Goal: Book appointment/travel/reservation

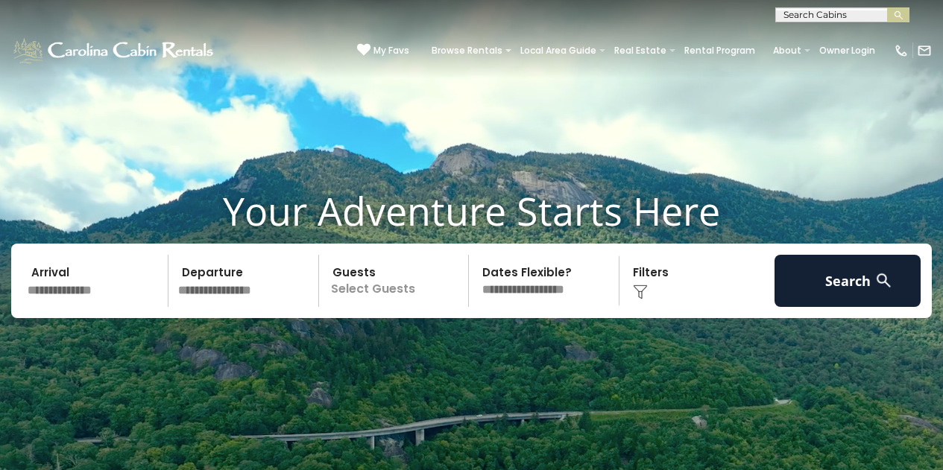
scroll to position [1, 0]
click at [799, 13] on input "text" at bounding box center [841, 17] width 130 height 15
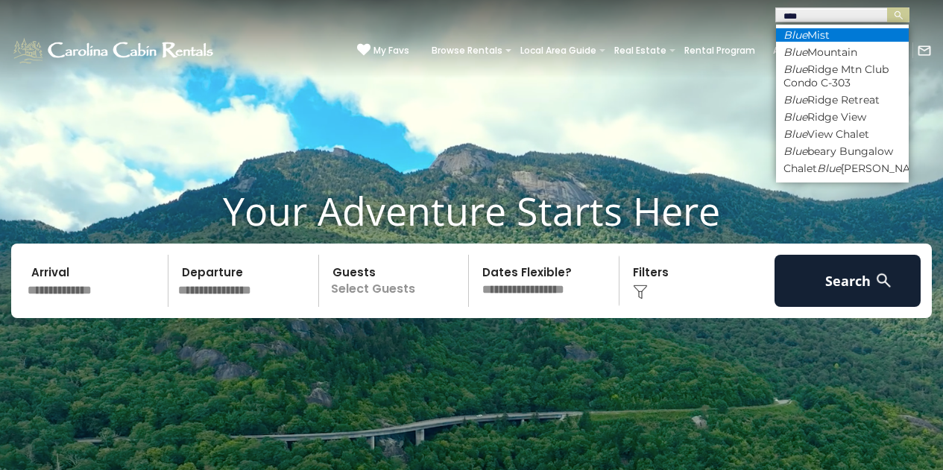
type input "****"
click at [794, 34] on em "Blue" at bounding box center [796, 34] width 24 height 13
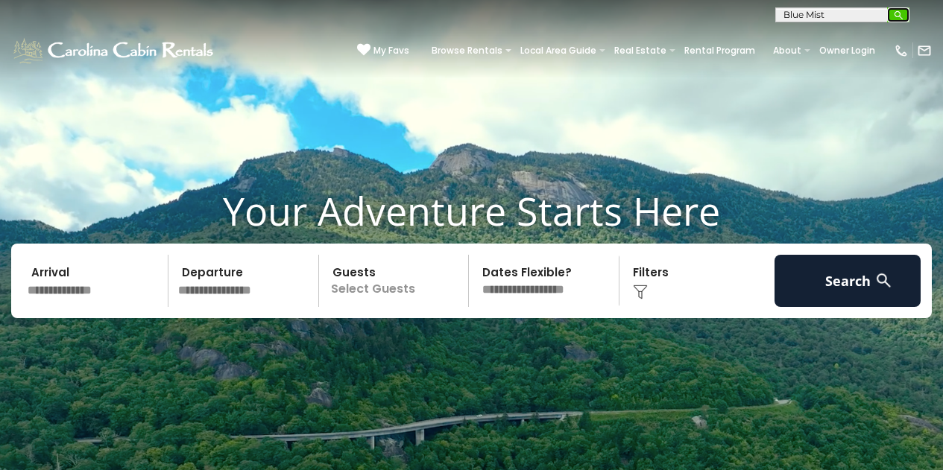
click at [901, 16] on img "submit" at bounding box center [898, 15] width 11 height 11
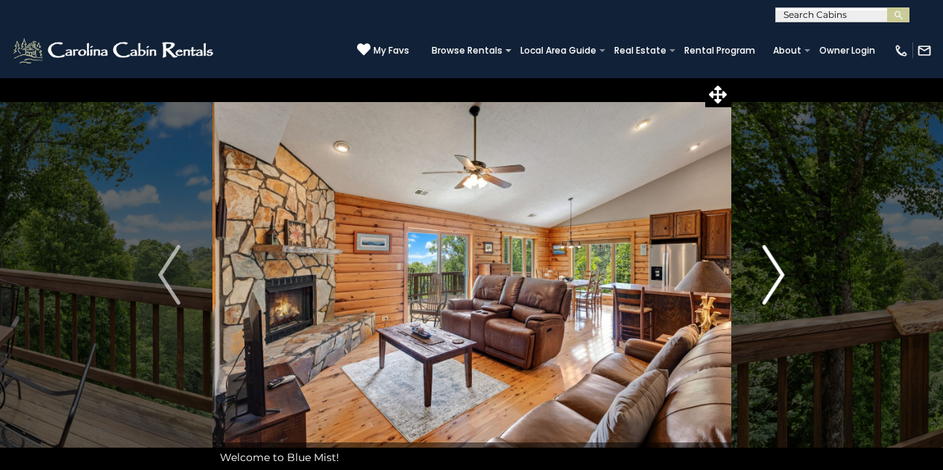
click at [760, 278] on button "Next" at bounding box center [774, 275] width 86 height 395
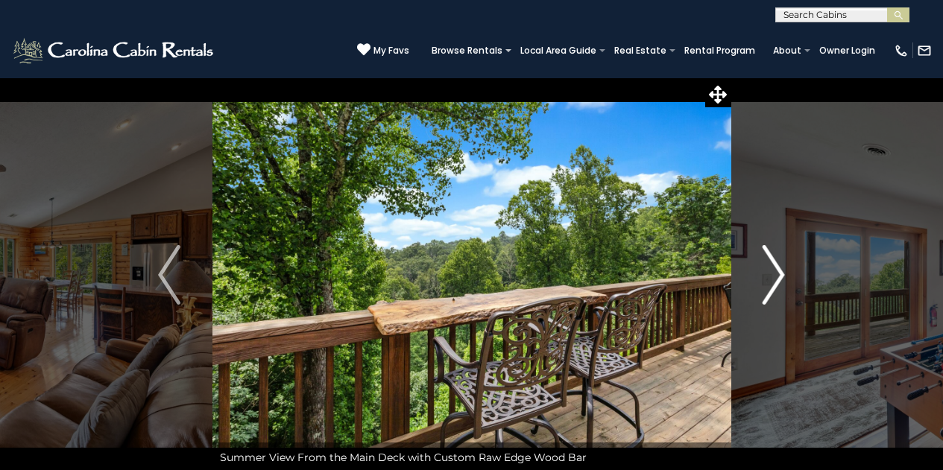
click at [760, 278] on button "Next" at bounding box center [774, 275] width 86 height 395
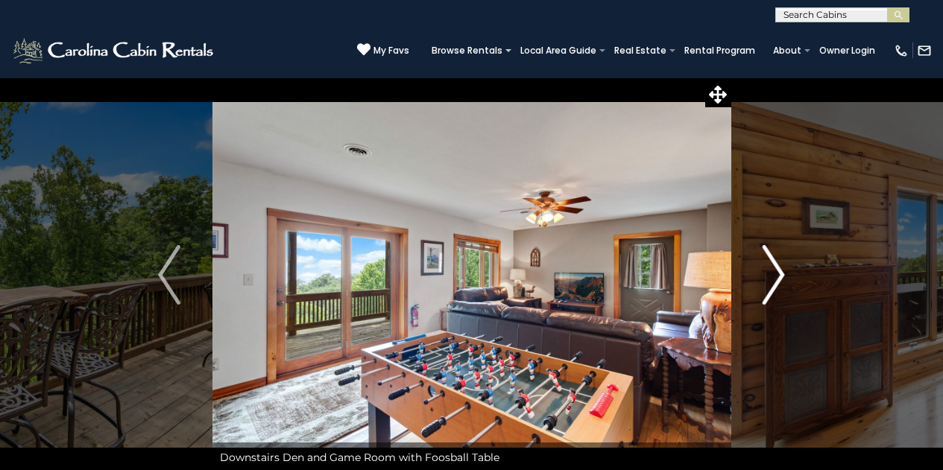
click at [760, 278] on button "Next" at bounding box center [774, 275] width 86 height 395
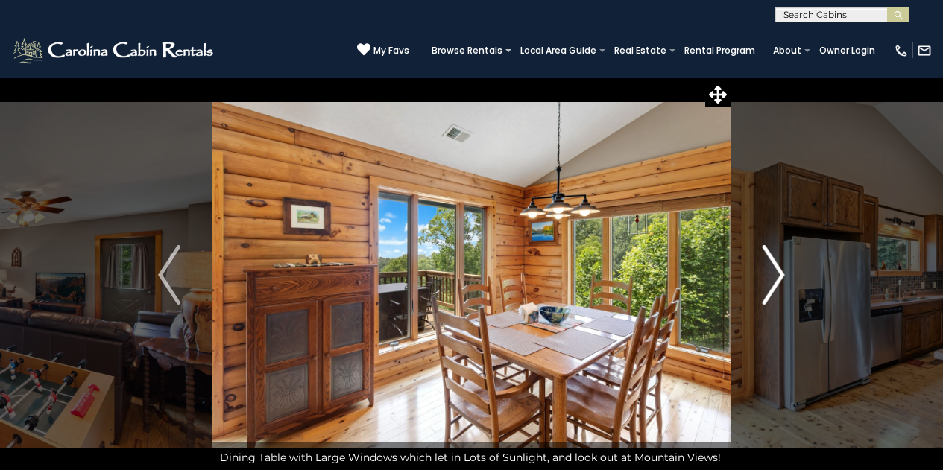
click at [760, 278] on button "Next" at bounding box center [774, 275] width 86 height 395
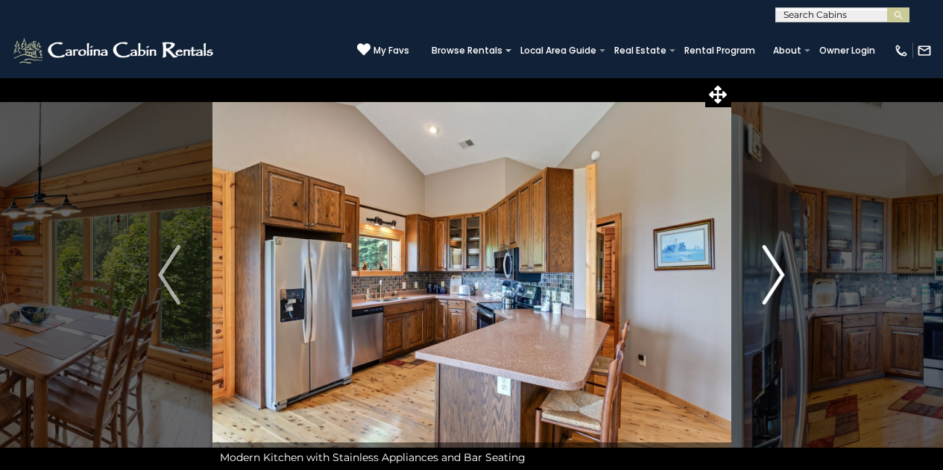
click at [760, 278] on button "Next" at bounding box center [774, 275] width 86 height 395
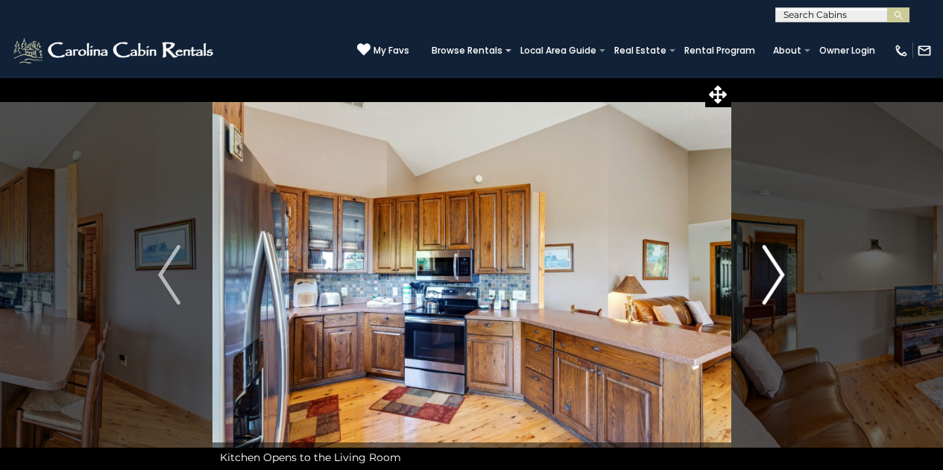
click at [760, 278] on button "Next" at bounding box center [774, 275] width 86 height 395
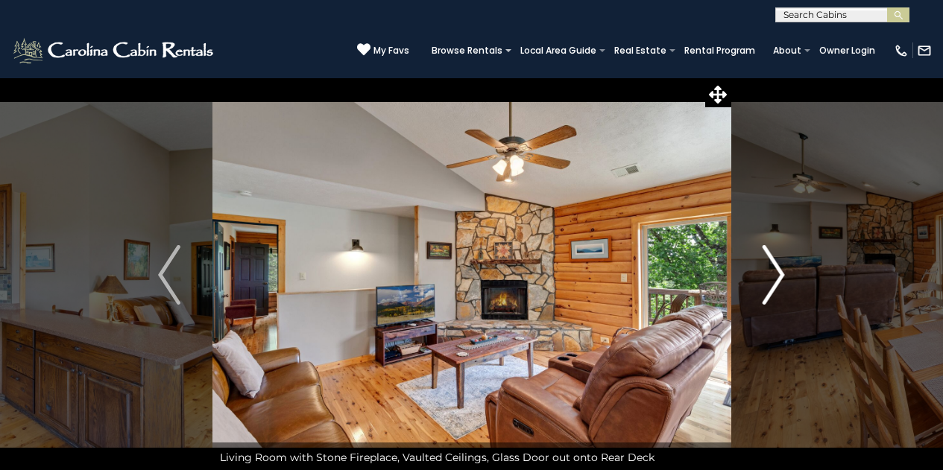
click at [760, 278] on button "Next" at bounding box center [774, 275] width 86 height 395
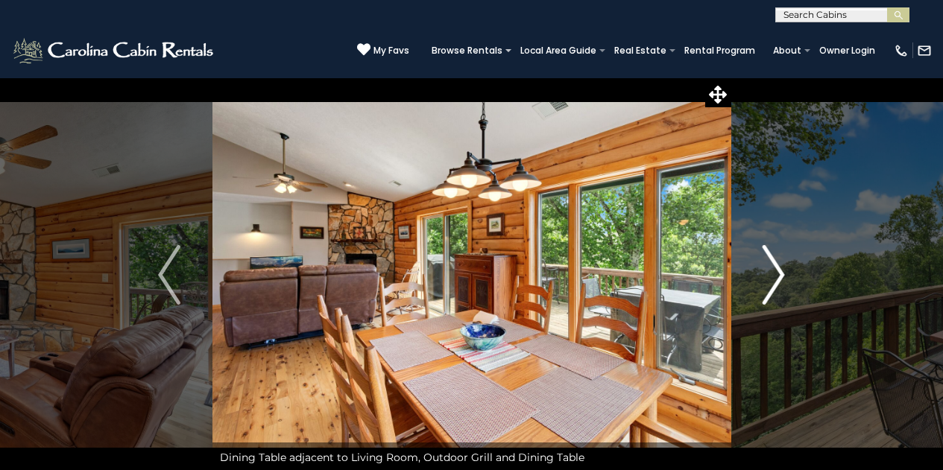
click at [760, 278] on button "Next" at bounding box center [774, 275] width 86 height 395
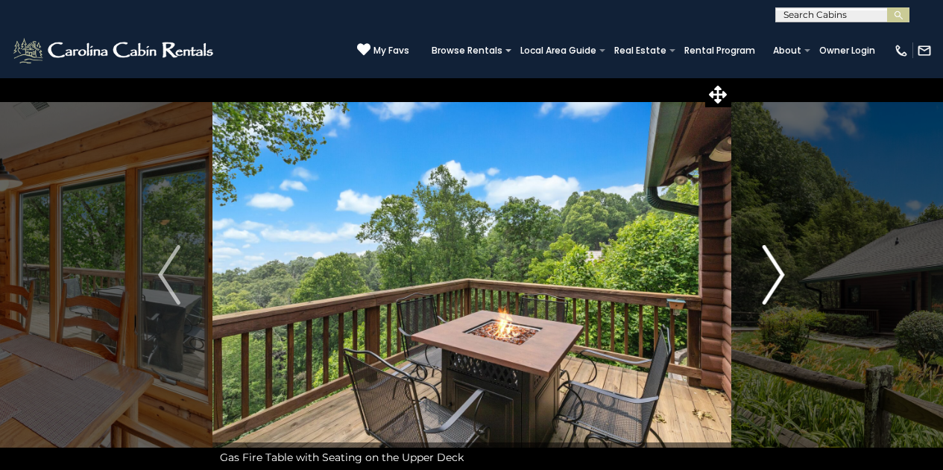
click at [760, 278] on button "Next" at bounding box center [774, 275] width 86 height 395
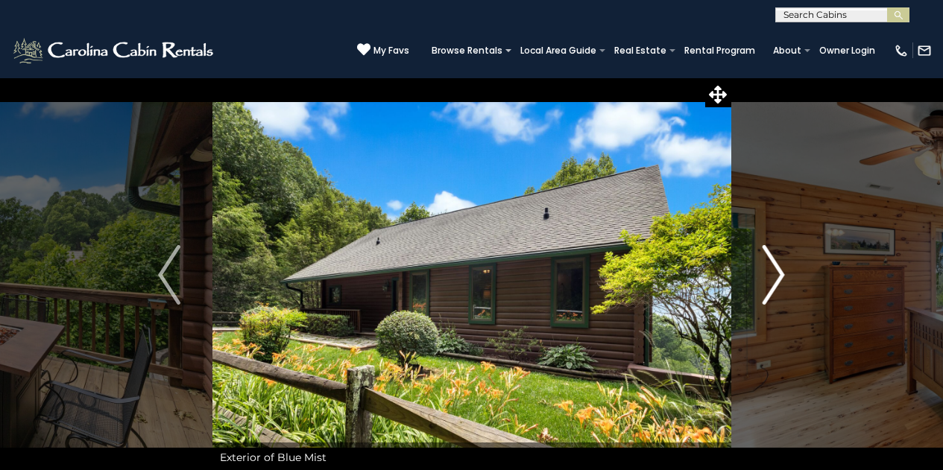
click at [760, 278] on button "Next" at bounding box center [774, 275] width 86 height 395
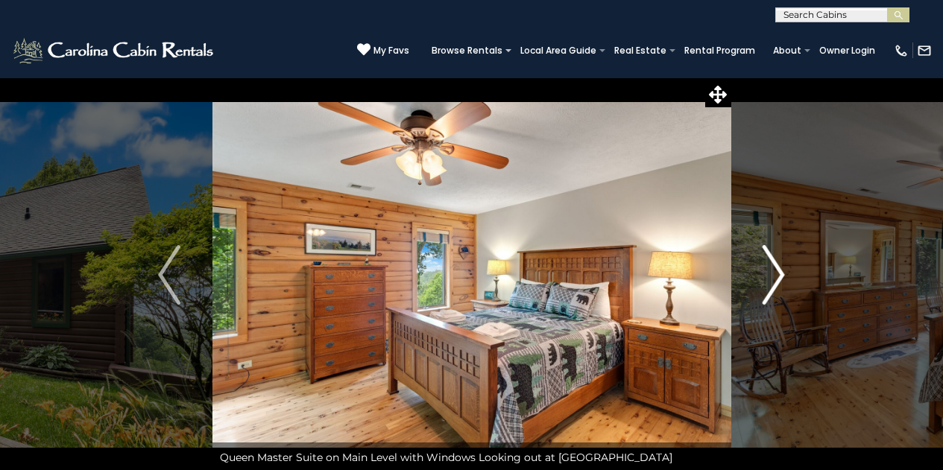
click at [760, 278] on button "Next" at bounding box center [774, 275] width 86 height 395
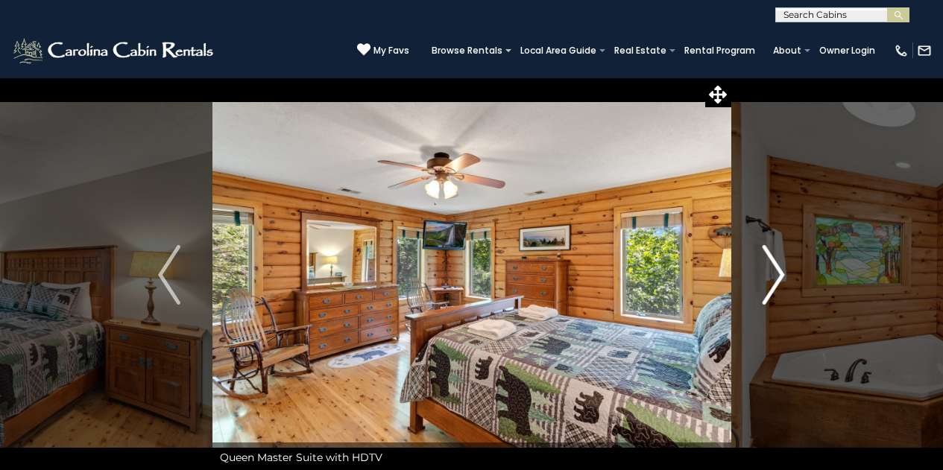
click at [760, 278] on button "Next" at bounding box center [774, 275] width 86 height 395
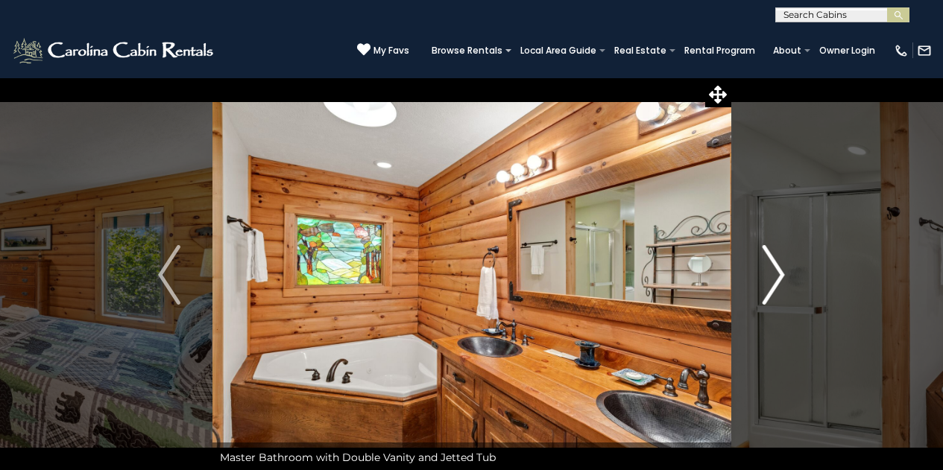
click at [760, 278] on button "Next" at bounding box center [774, 275] width 86 height 395
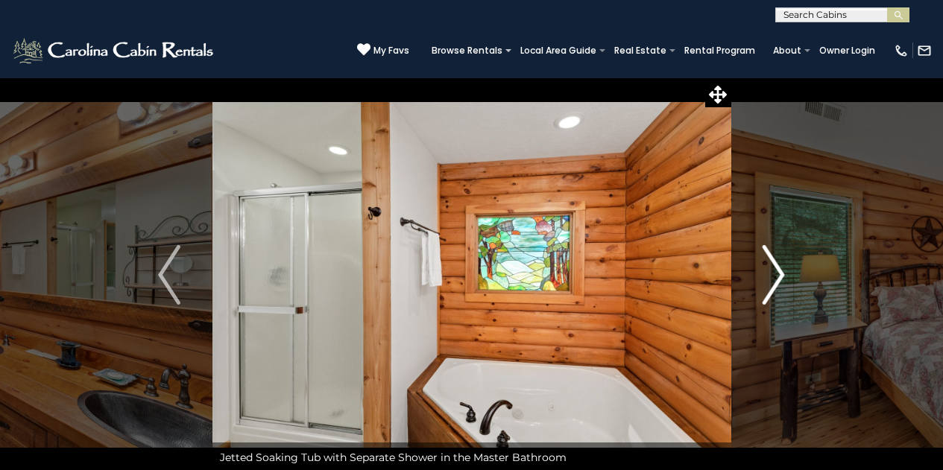
click at [760, 278] on button "Next" at bounding box center [774, 275] width 86 height 395
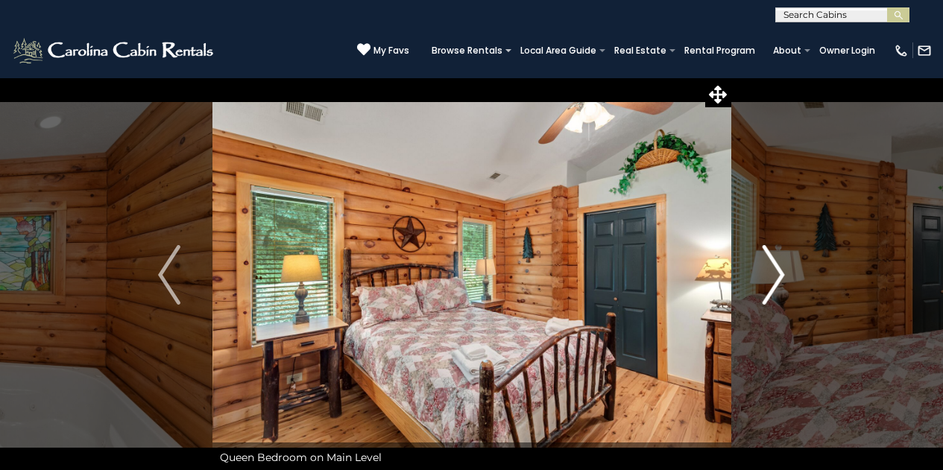
click at [760, 278] on button "Next" at bounding box center [774, 275] width 86 height 395
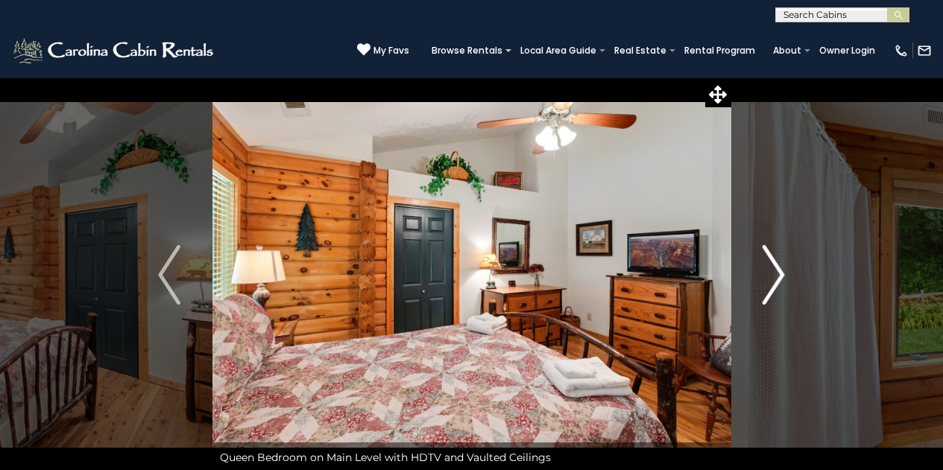
click at [760, 278] on button "Next" at bounding box center [774, 275] width 86 height 395
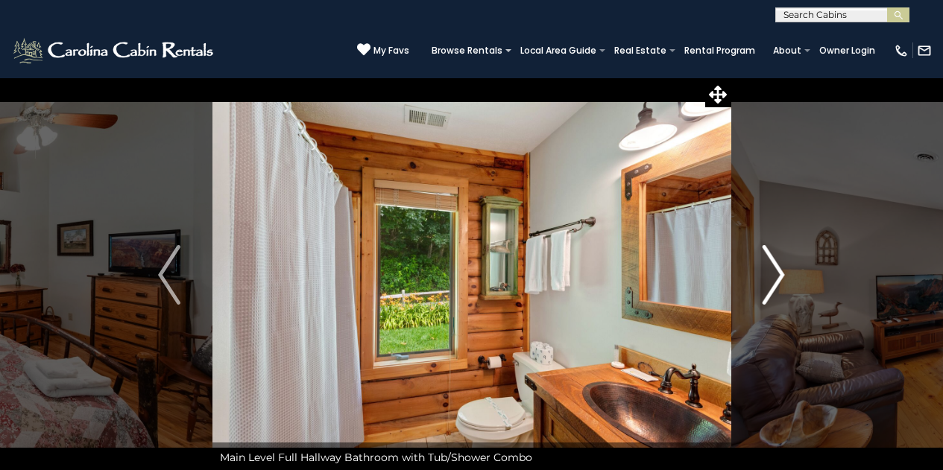
click at [760, 278] on button "Next" at bounding box center [774, 275] width 86 height 395
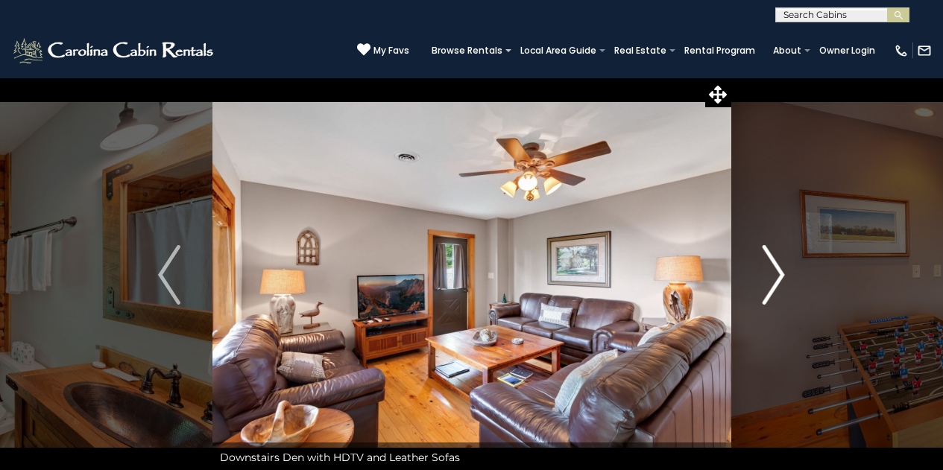
click at [760, 278] on button "Next" at bounding box center [774, 275] width 86 height 395
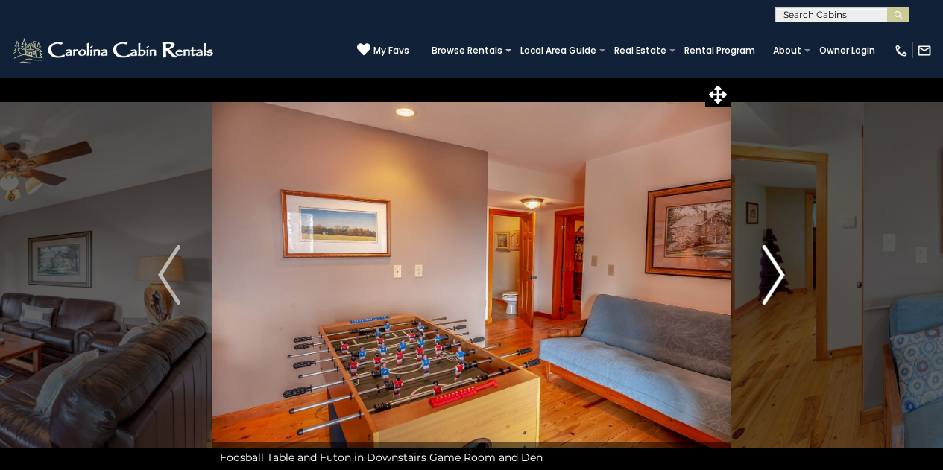
click at [760, 278] on button "Next" at bounding box center [774, 275] width 86 height 395
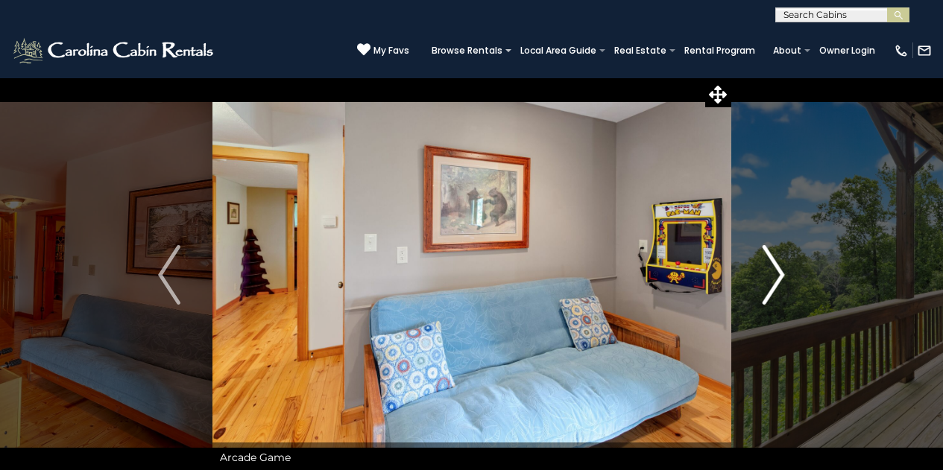
click at [760, 278] on button "Next" at bounding box center [774, 275] width 86 height 395
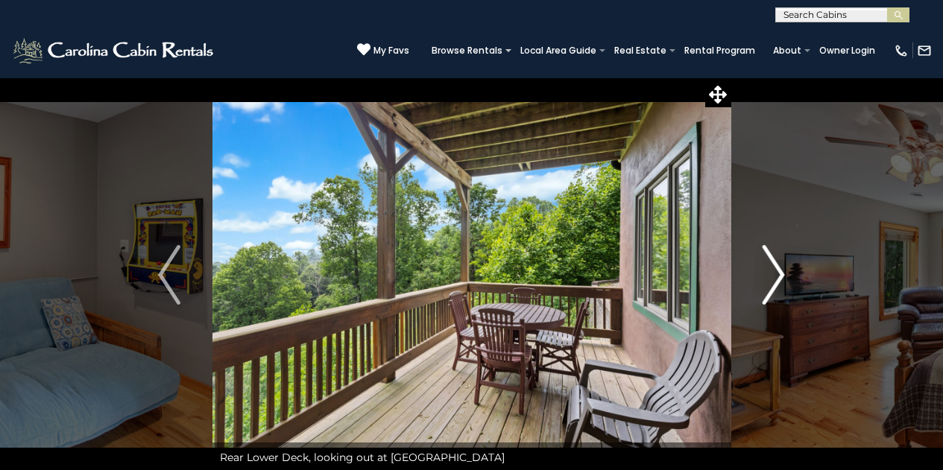
click at [760, 278] on button "Next" at bounding box center [774, 275] width 86 height 395
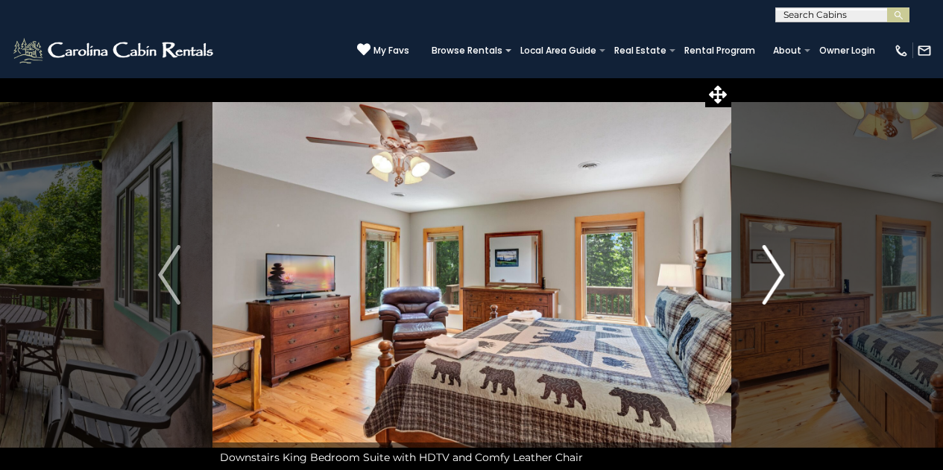
click at [760, 278] on button "Next" at bounding box center [774, 275] width 86 height 395
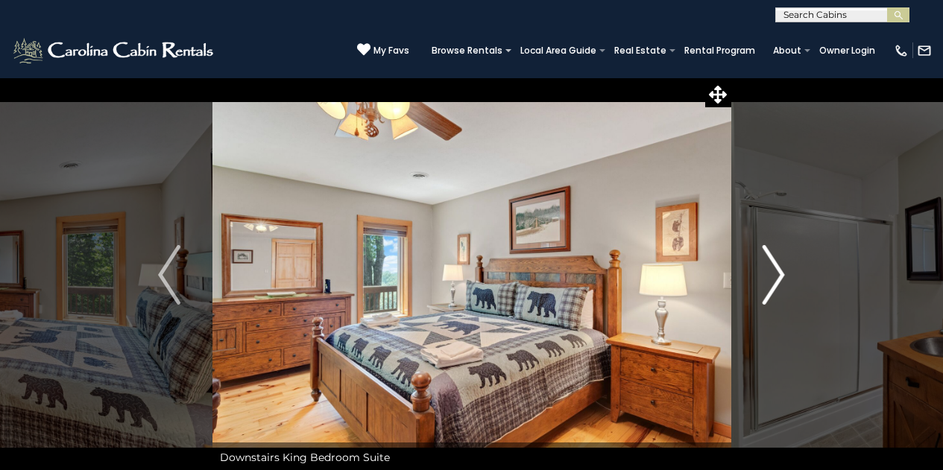
click at [760, 278] on button "Next" at bounding box center [774, 275] width 86 height 395
